Goal: Transaction & Acquisition: Book appointment/travel/reservation

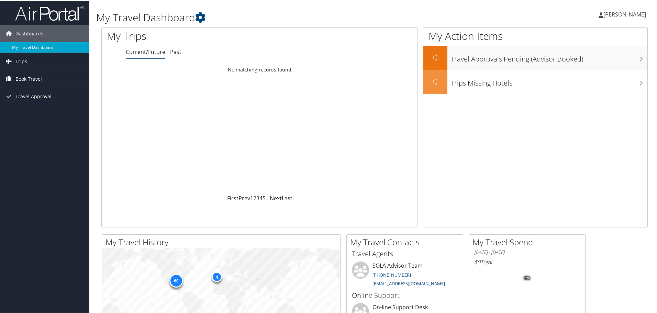
click at [32, 78] on span "Book Travel" at bounding box center [28, 78] width 26 height 17
click at [46, 101] on link "Book/Manage Online Trips" at bounding box center [44, 102] width 89 height 10
